Goal: Task Accomplishment & Management: Manage account settings

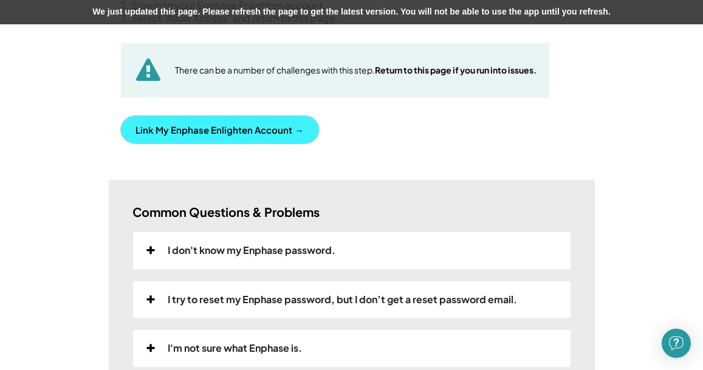
click at [205, 126] on button "Link My Enphase Enlighten Account →" at bounding box center [220, 129] width 198 height 27
click at [205, 130] on button "Link My Enphase Enlighten Account →" at bounding box center [220, 129] width 198 height 27
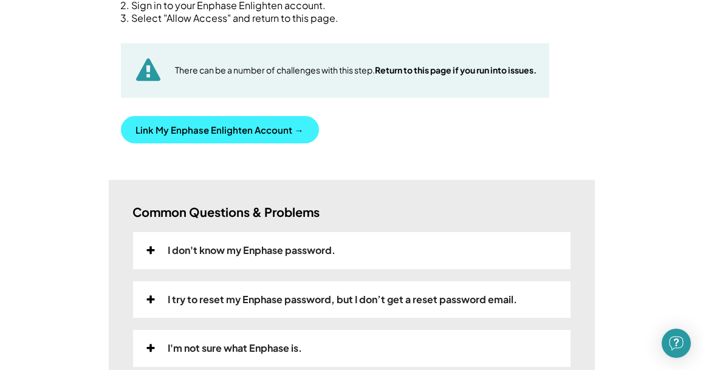
click at [217, 126] on button "Link My Enphase Enlighten Account →" at bounding box center [220, 129] width 198 height 27
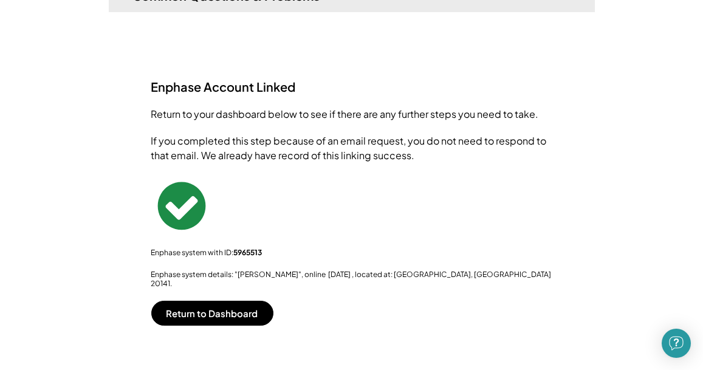
scroll to position [68, 0]
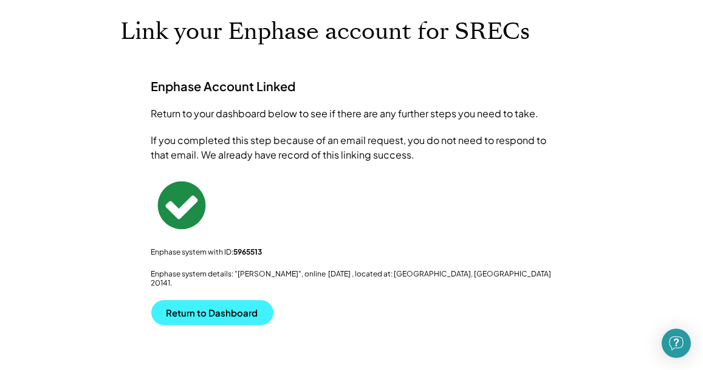
click at [216, 301] on button "Return to Dashboard" at bounding box center [212, 312] width 122 height 25
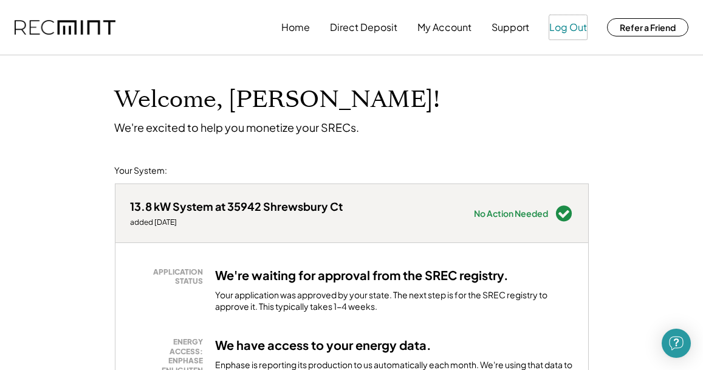
click at [572, 27] on button "Log Out" at bounding box center [568, 27] width 38 height 24
